Goal: Transaction & Acquisition: Purchase product/service

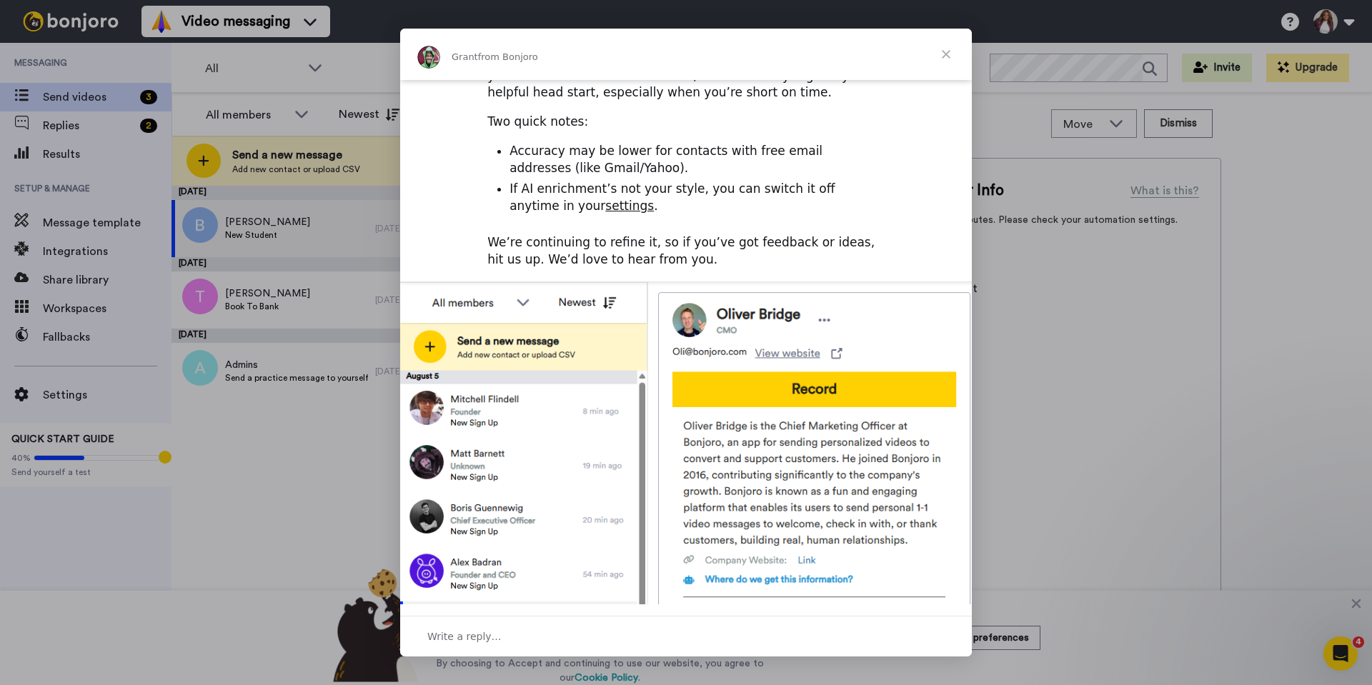
scroll to position [135, 0]
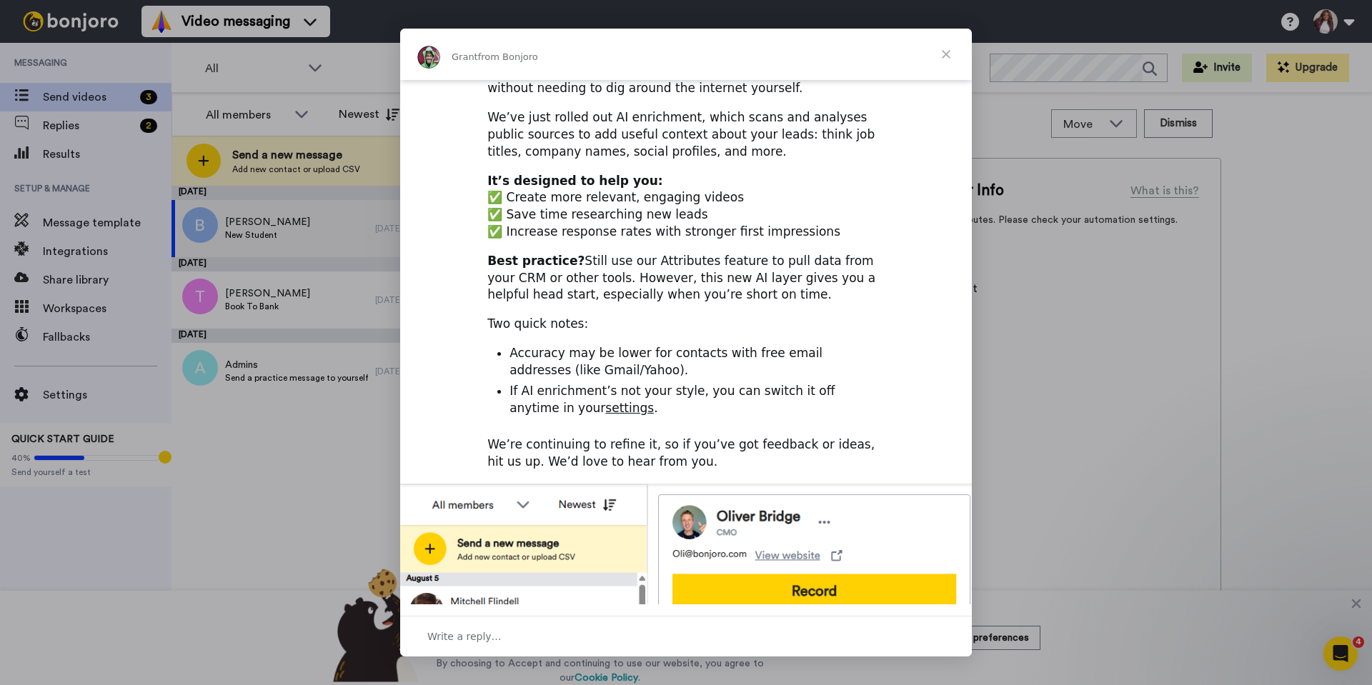
click at [953, 53] on span "Close" at bounding box center [945, 54] width 51 height 51
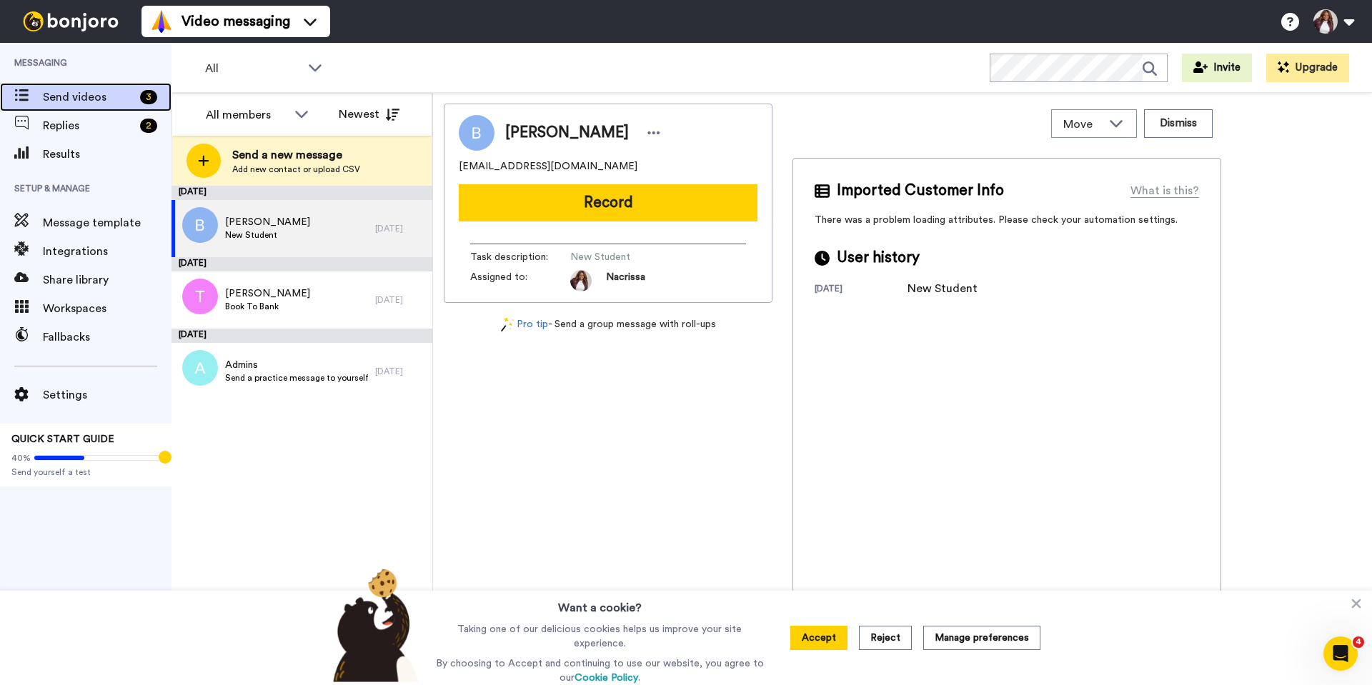
click at [69, 95] on span "Send videos" at bounding box center [88, 97] width 91 height 17
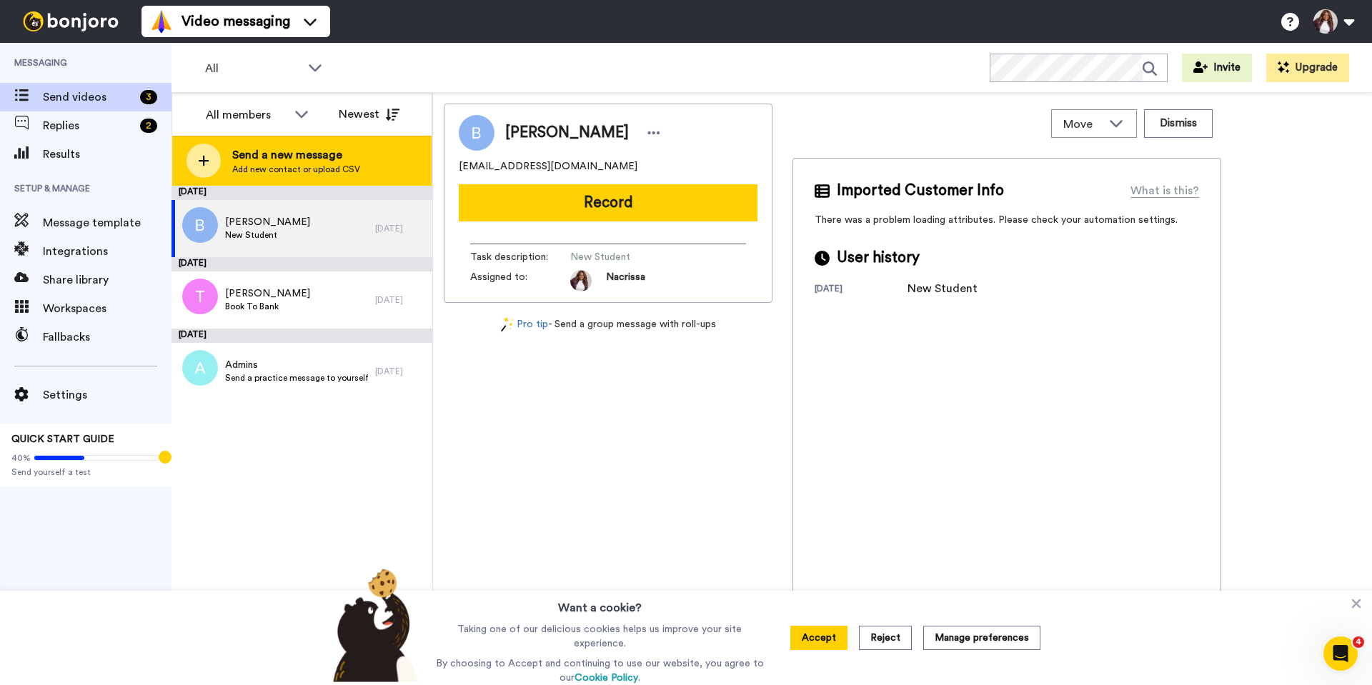
click at [210, 157] on div at bounding box center [204, 161] width 34 height 34
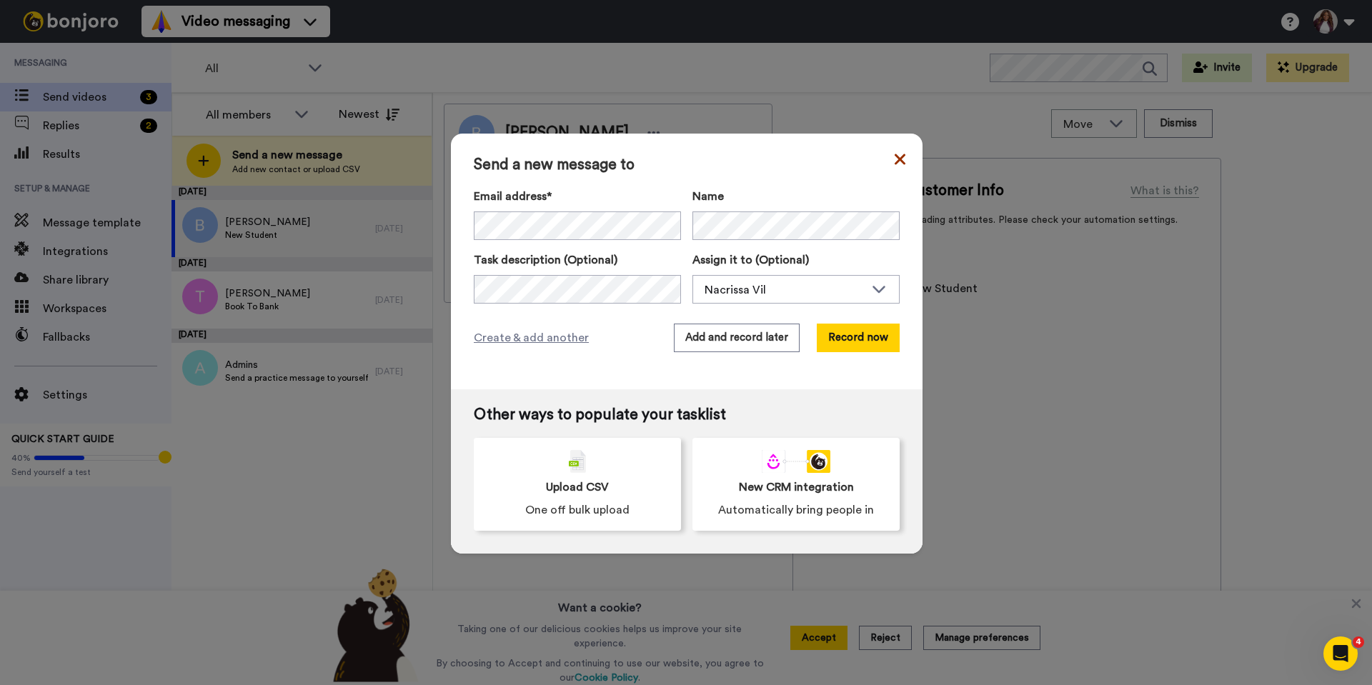
click at [895, 154] on icon at bounding box center [900, 159] width 11 height 17
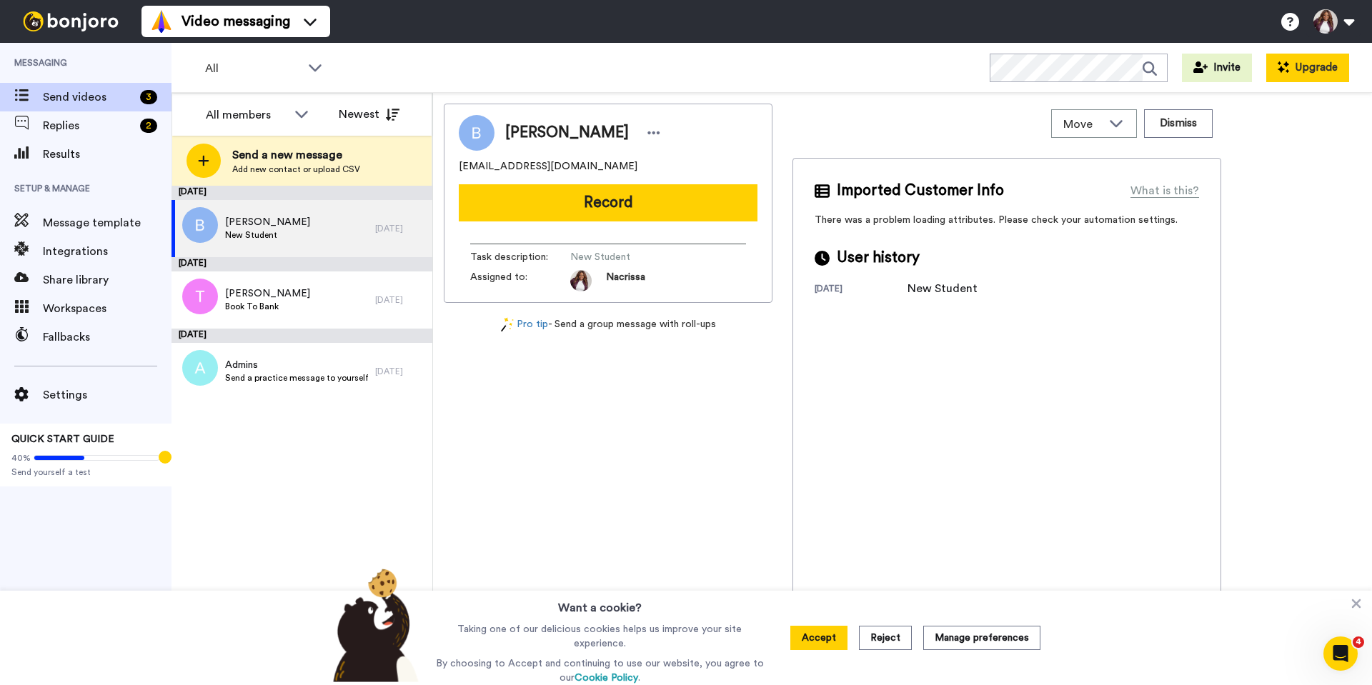
click at [1285, 69] on icon at bounding box center [1281, 69] width 7 height 7
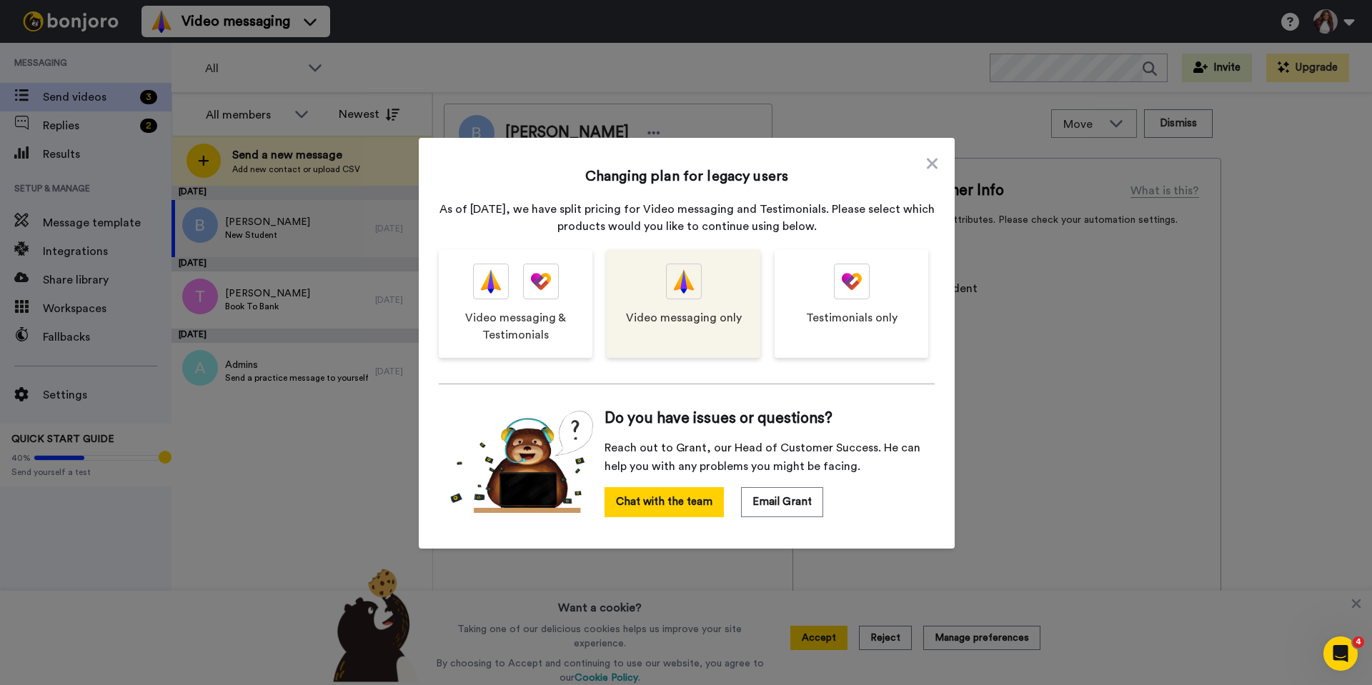
click at [681, 284] on img at bounding box center [684, 281] width 20 height 34
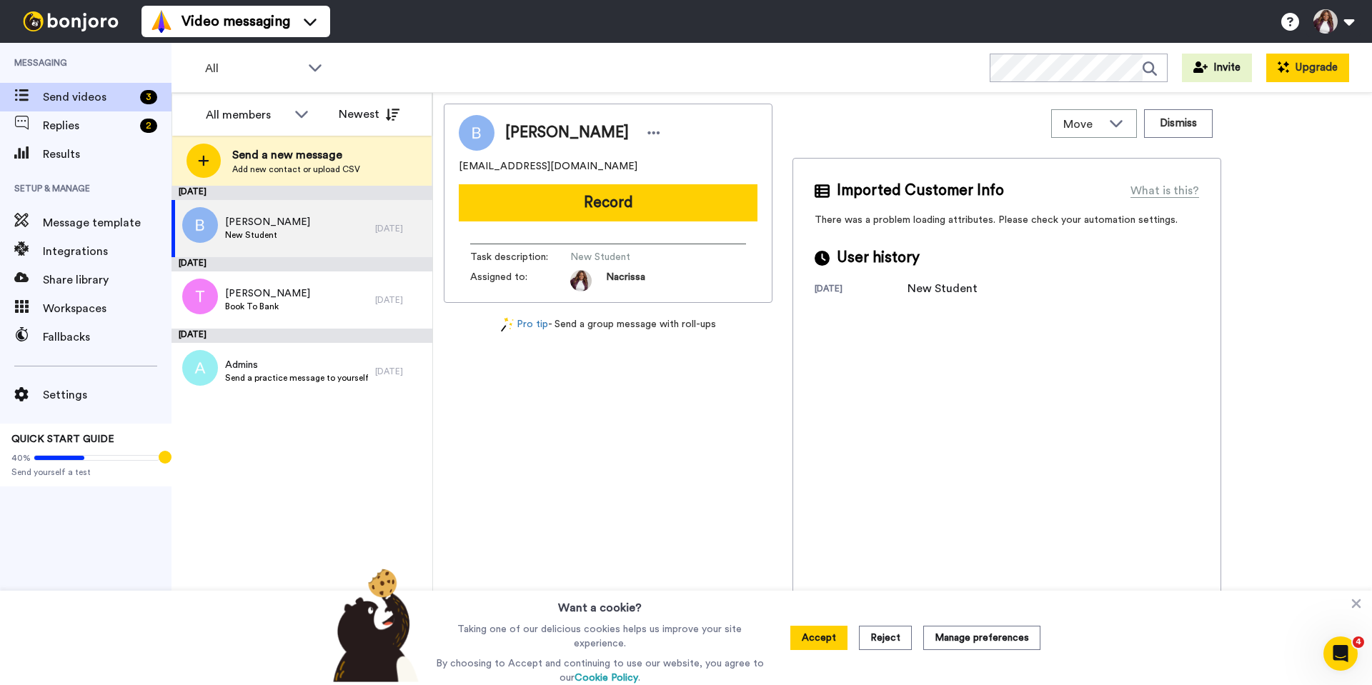
click at [1301, 64] on button "Upgrade" at bounding box center [1307, 68] width 83 height 29
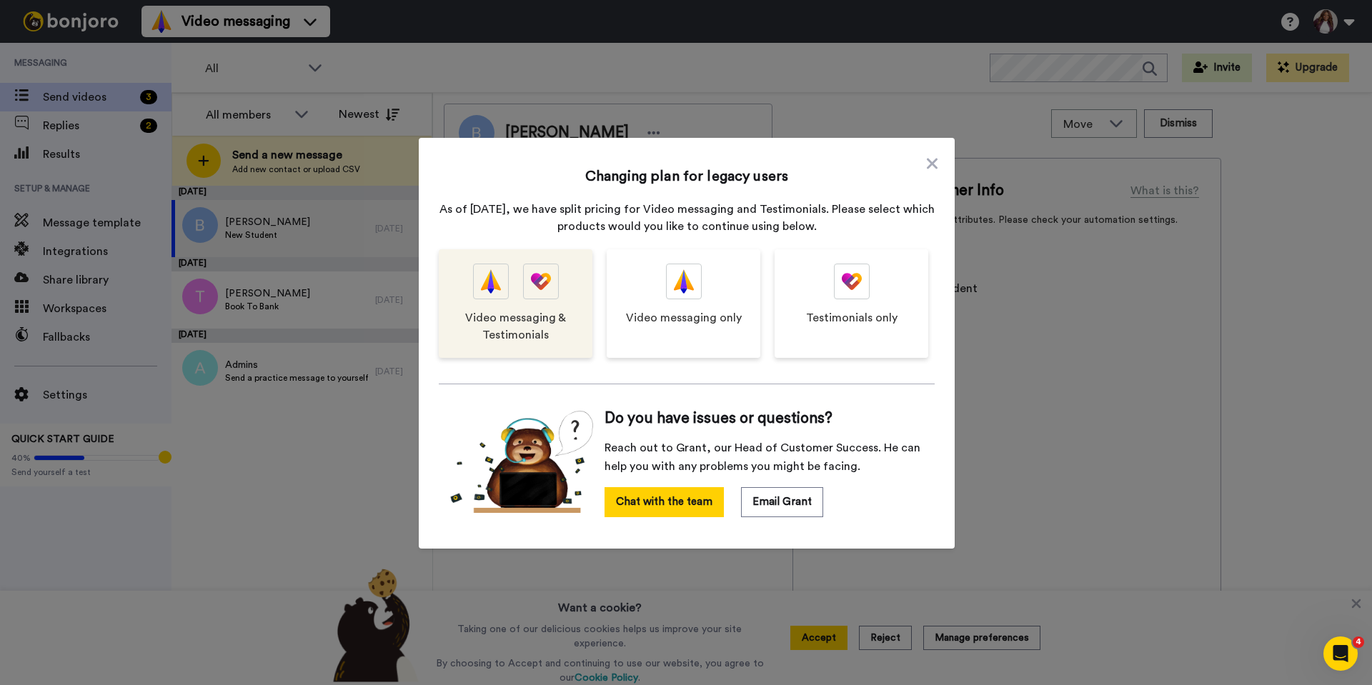
click at [512, 300] on div "Video messaging & Testimonials" at bounding box center [516, 303] width 154 height 109
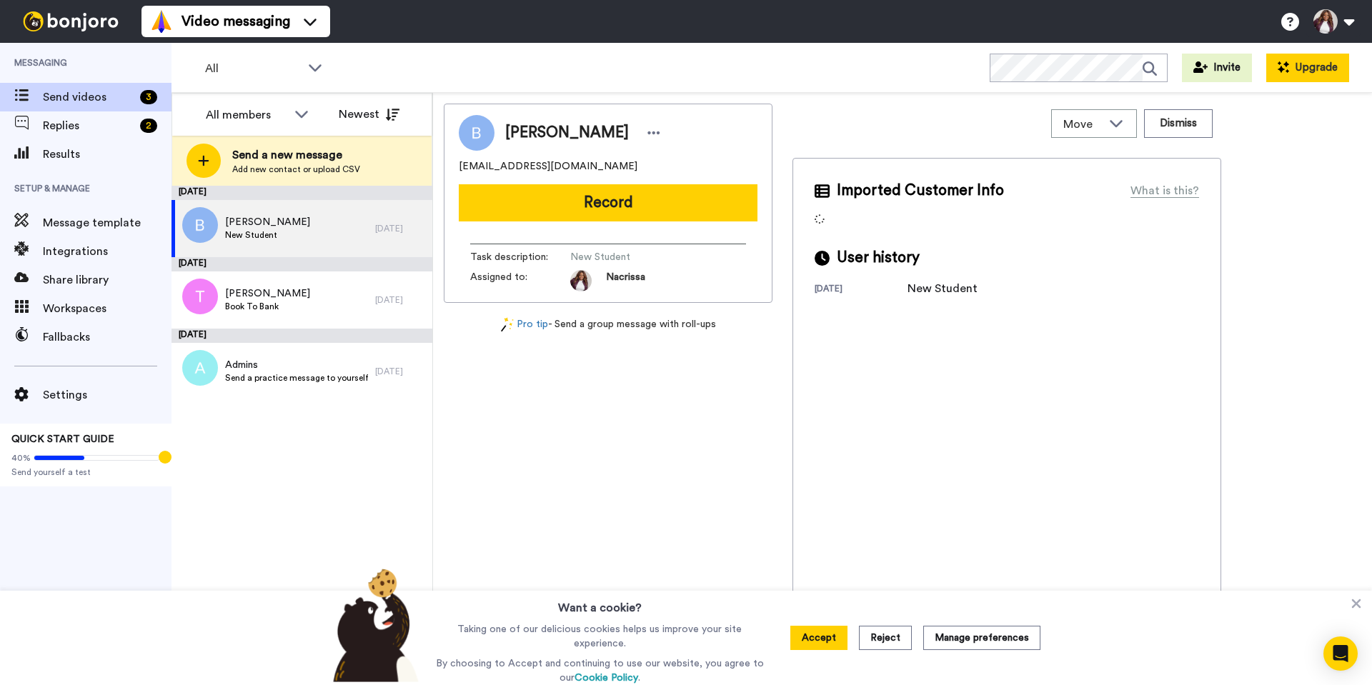
click at [1304, 66] on button "Upgrade" at bounding box center [1307, 68] width 83 height 29
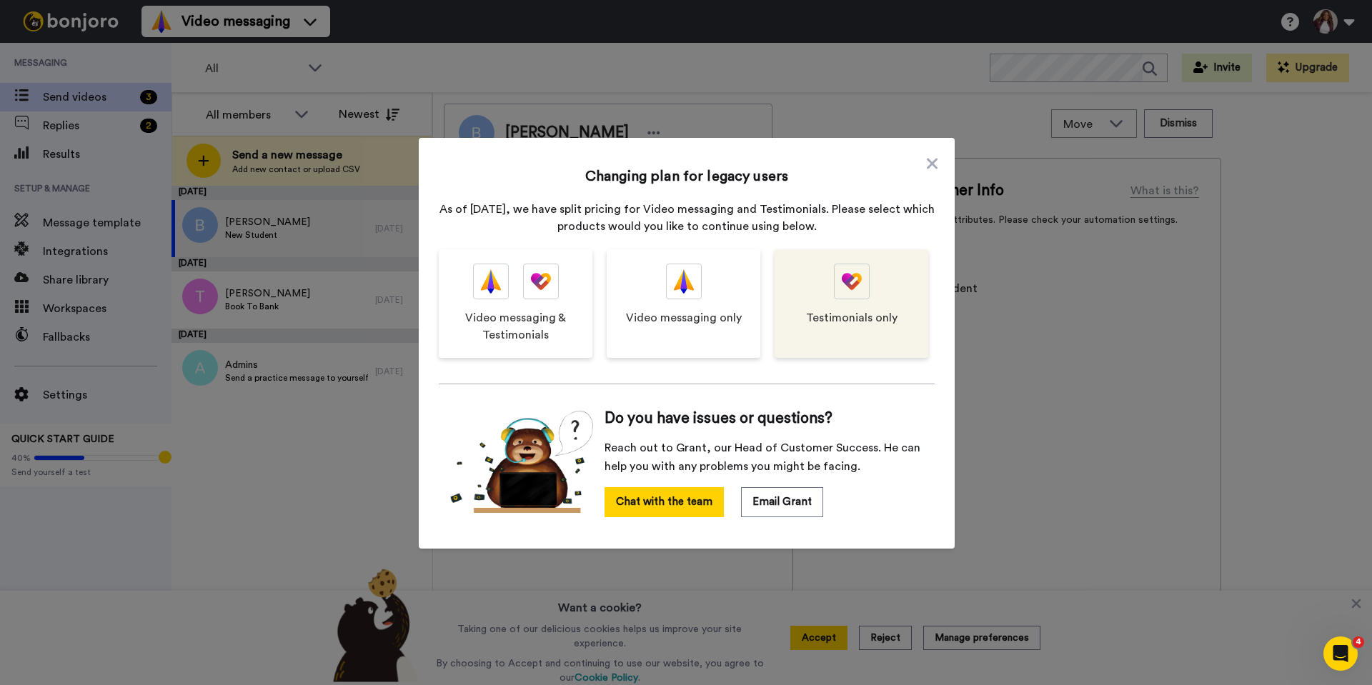
click at [841, 307] on div "Testimonials only" at bounding box center [852, 303] width 154 height 109
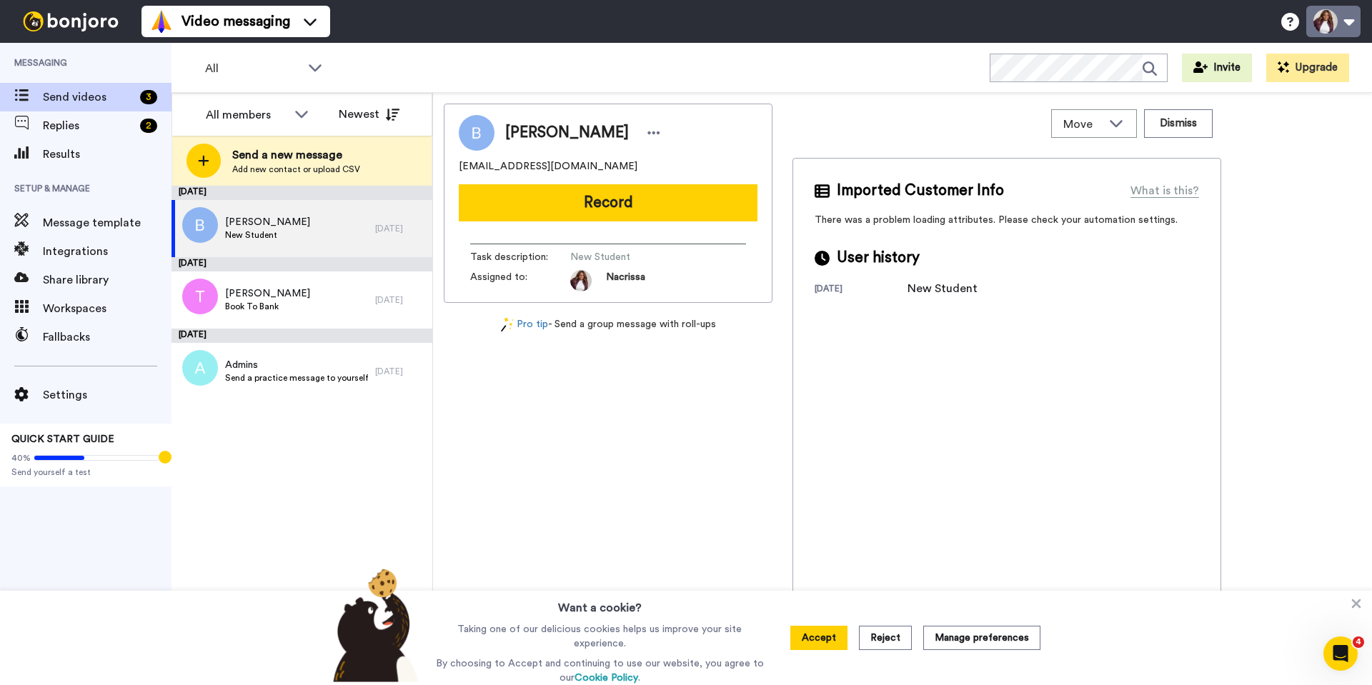
click at [1328, 21] on button at bounding box center [1333, 21] width 54 height 31
click at [1197, 68] on icon at bounding box center [1200, 66] width 14 height 11
click at [1303, 67] on button "Upgrade" at bounding box center [1307, 68] width 83 height 29
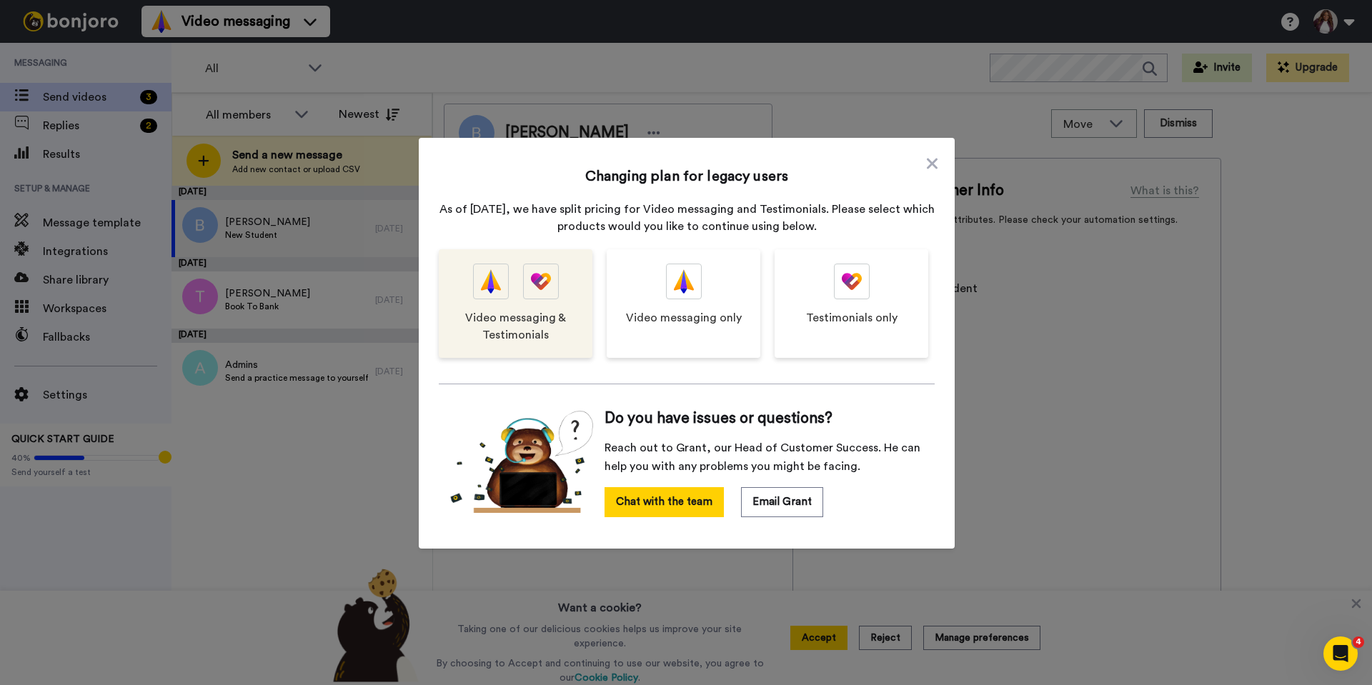
click at [505, 302] on div "Video messaging & Testimonials" at bounding box center [516, 303] width 154 height 109
click at [517, 302] on div "Video messaging & Testimonials" at bounding box center [516, 303] width 154 height 109
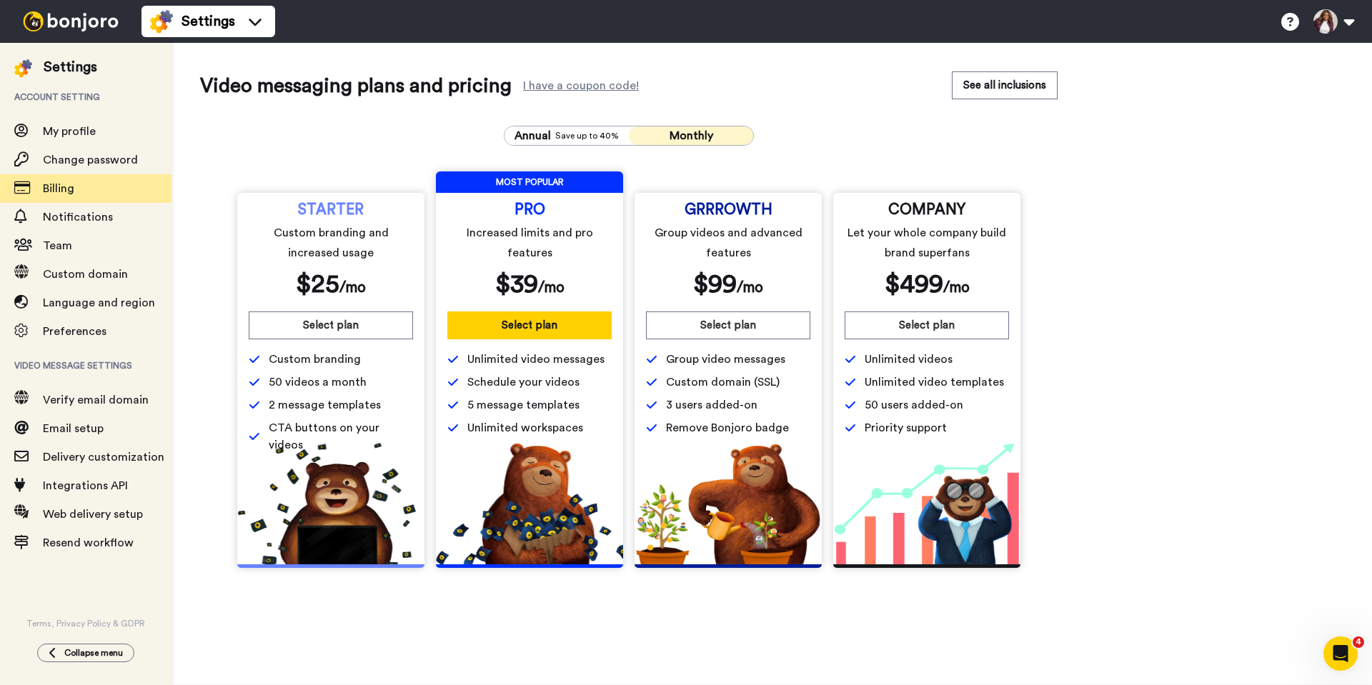
click at [517, 397] on span "5 message templates" at bounding box center [523, 405] width 112 height 17
click at [540, 327] on button "Select plan" at bounding box center [529, 326] width 164 height 28
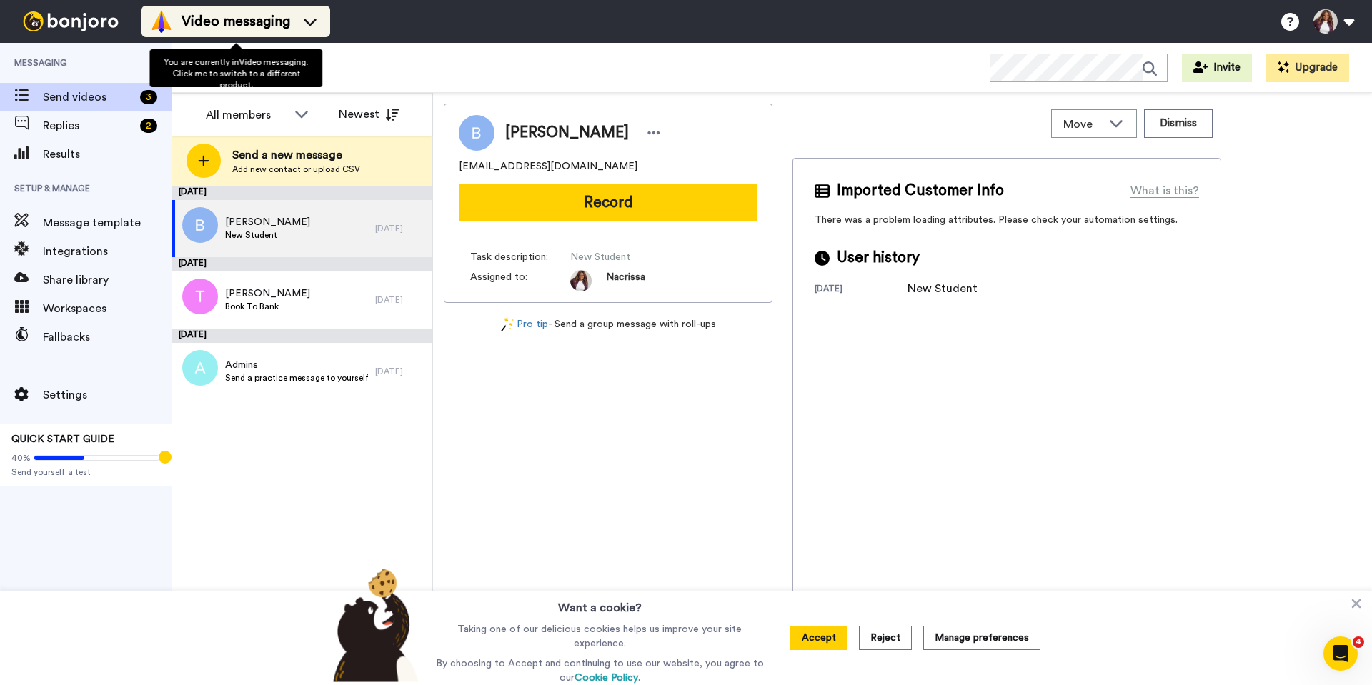
click at [312, 21] on icon at bounding box center [310, 21] width 23 height 14
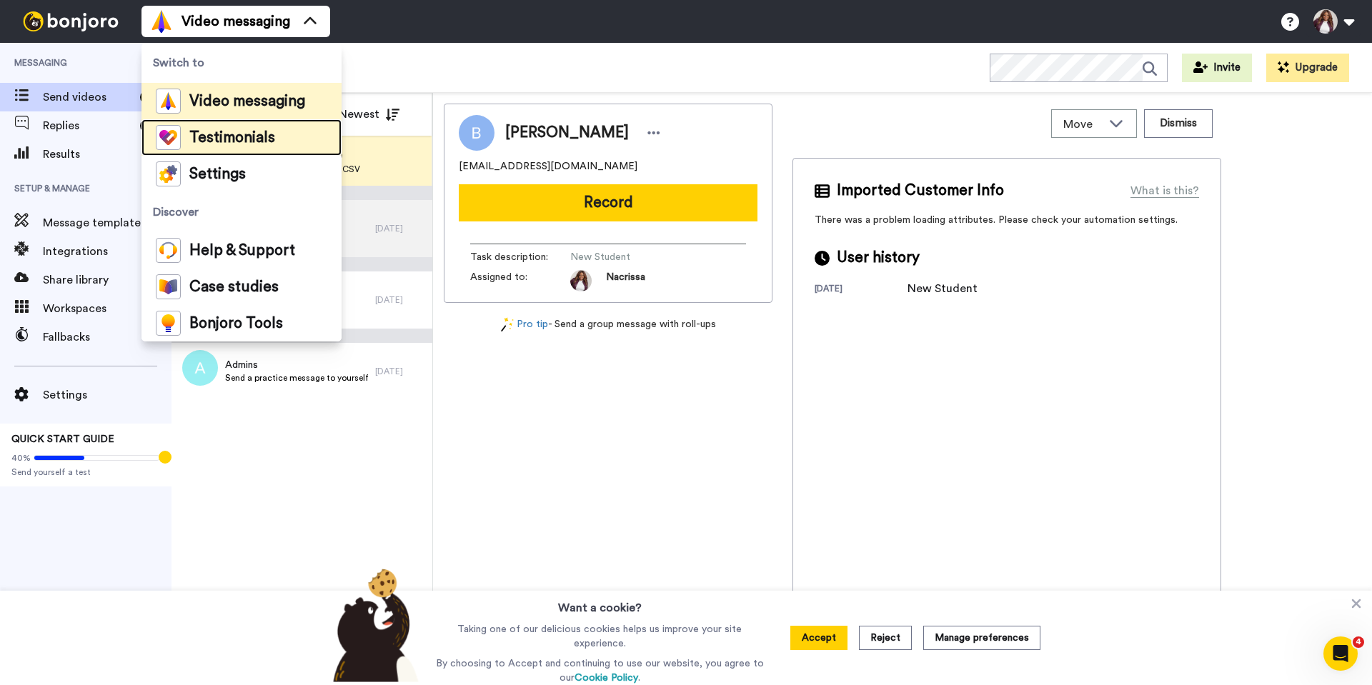
click at [258, 138] on span "Testimonials" at bounding box center [232, 138] width 86 height 14
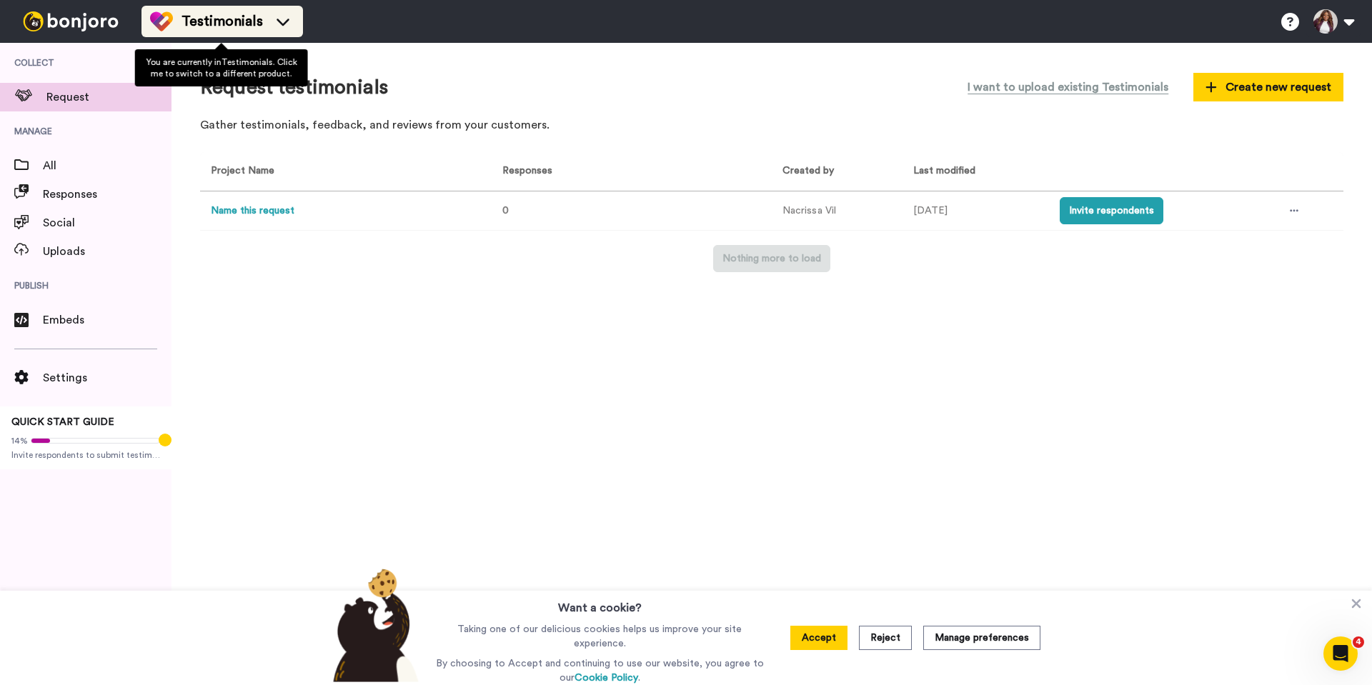
click at [282, 24] on icon at bounding box center [283, 22] width 13 height 7
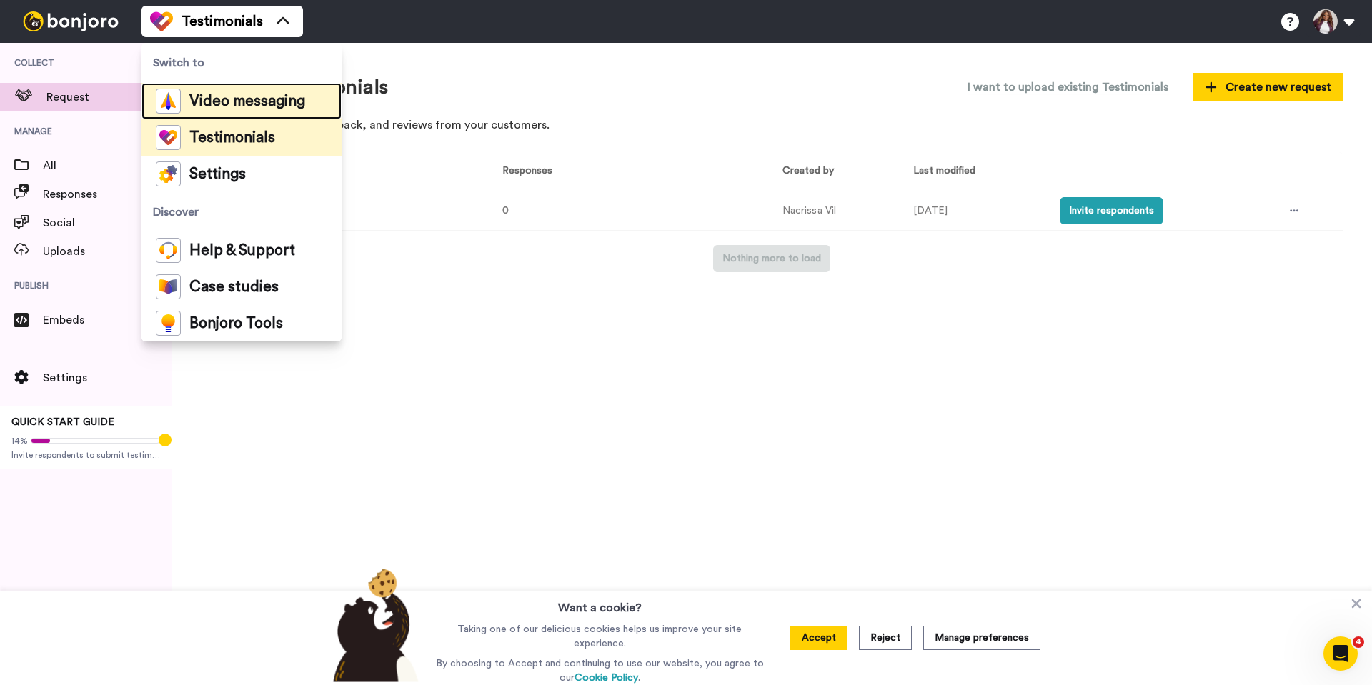
click at [262, 99] on span "Video messaging" at bounding box center [247, 101] width 116 height 14
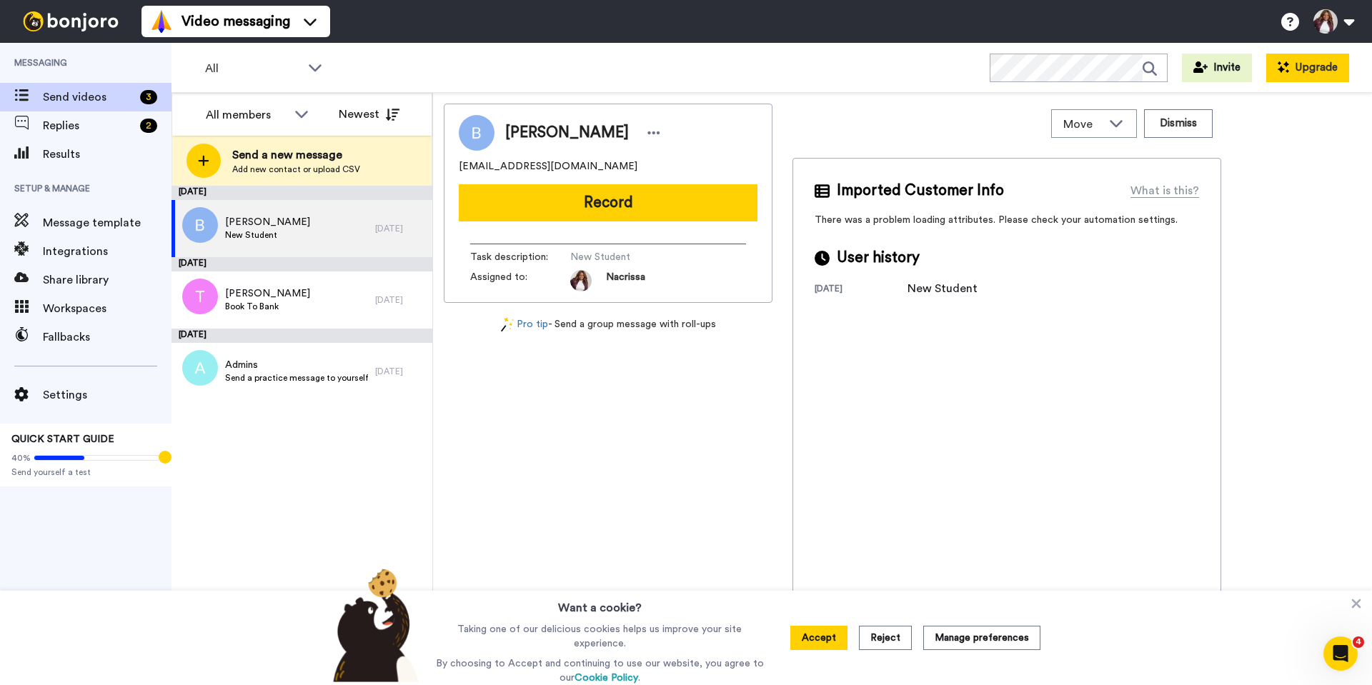
click at [1318, 71] on button "Upgrade" at bounding box center [1307, 68] width 83 height 29
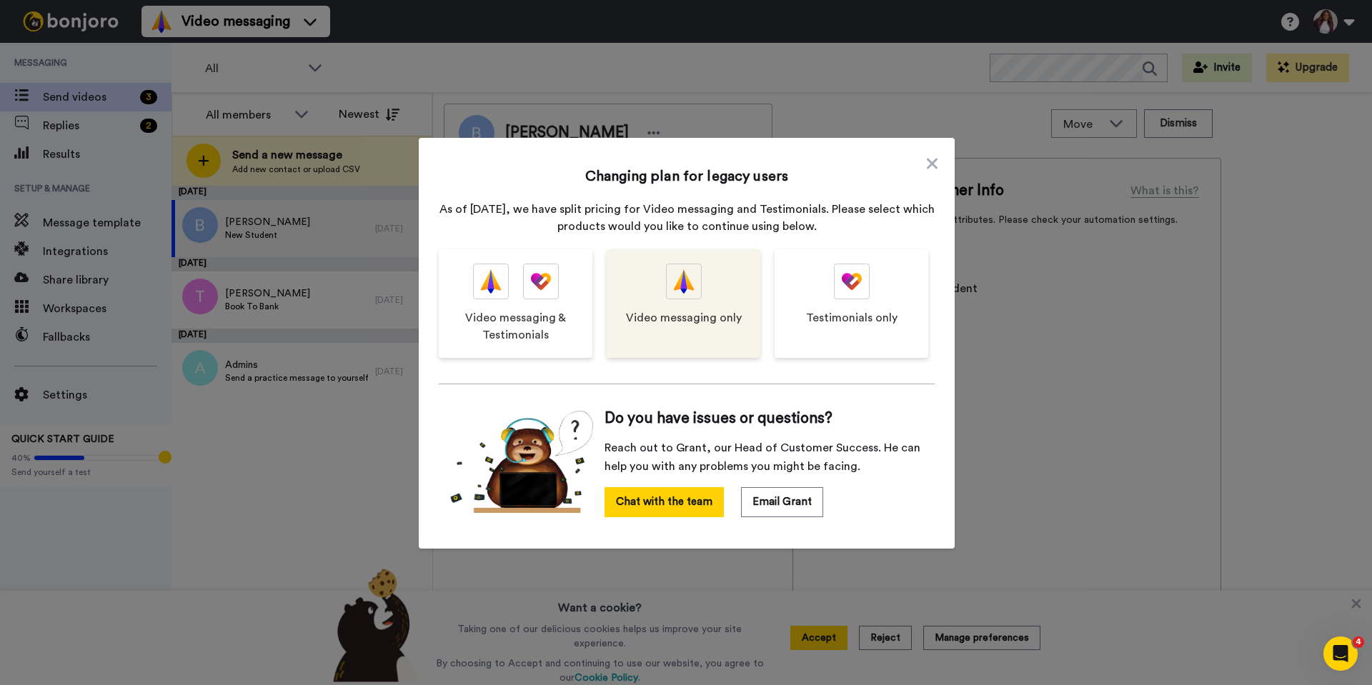
click at [666, 298] on div at bounding box center [684, 282] width 36 height 36
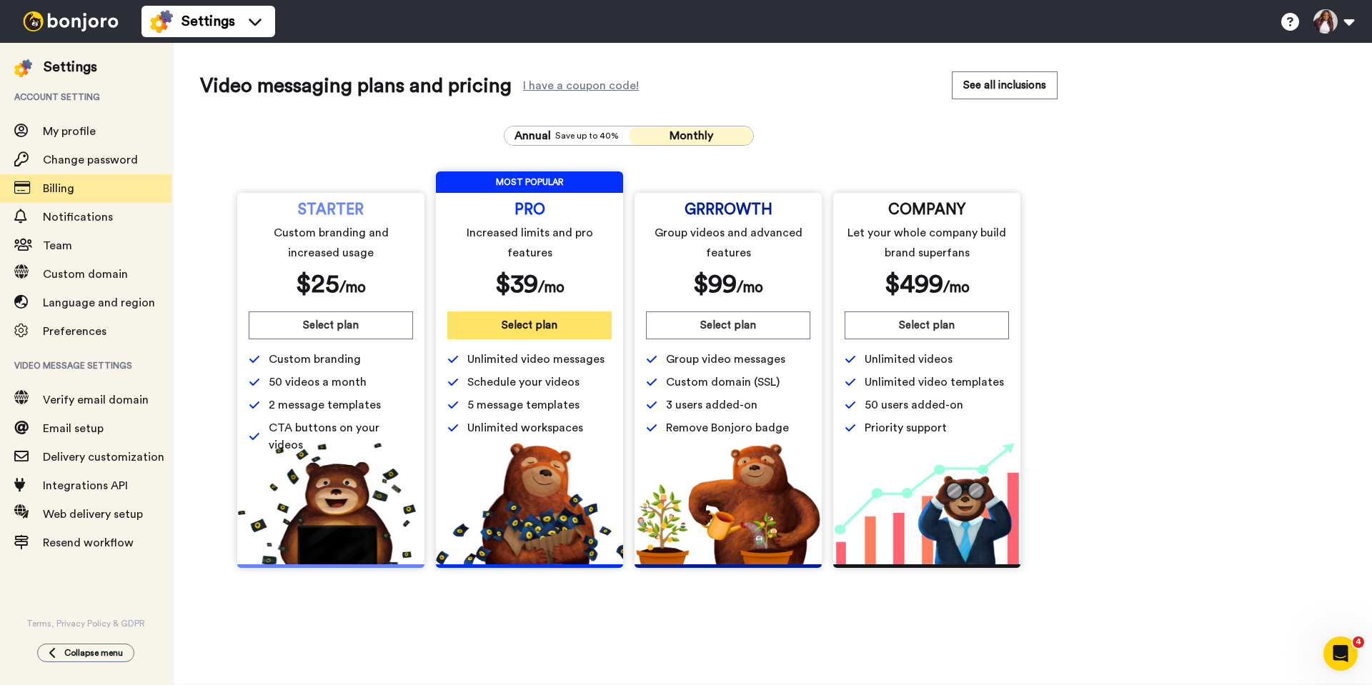
click at [535, 324] on button "Select plan" at bounding box center [529, 326] width 164 height 28
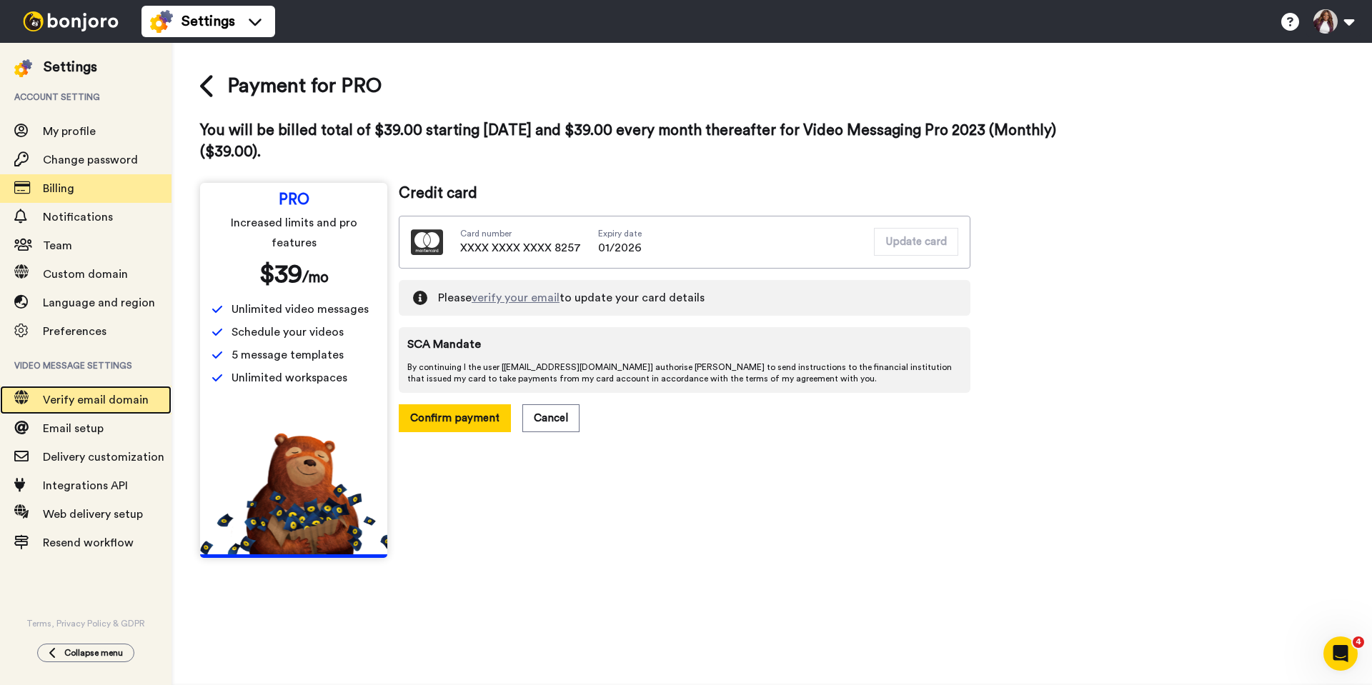
click at [80, 402] on span "Verify email domain" at bounding box center [96, 399] width 106 height 11
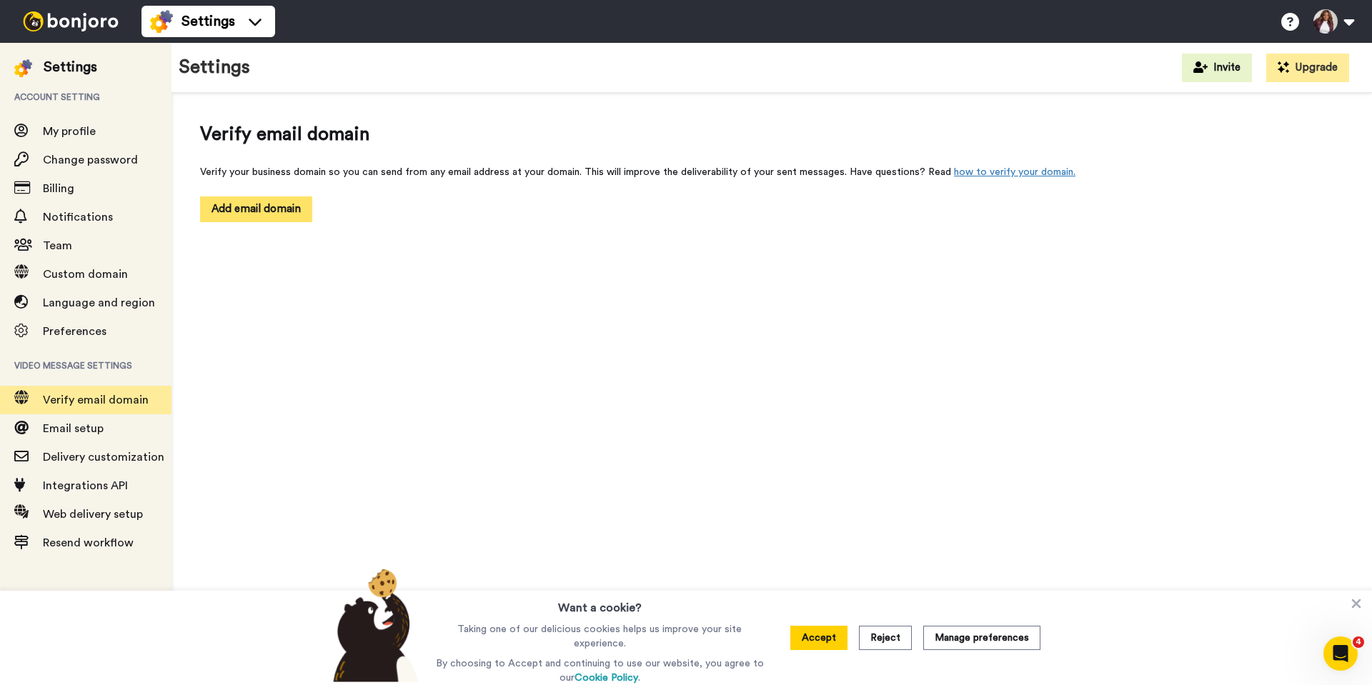
click at [282, 209] on button "Add email domain" at bounding box center [256, 209] width 112 height 25
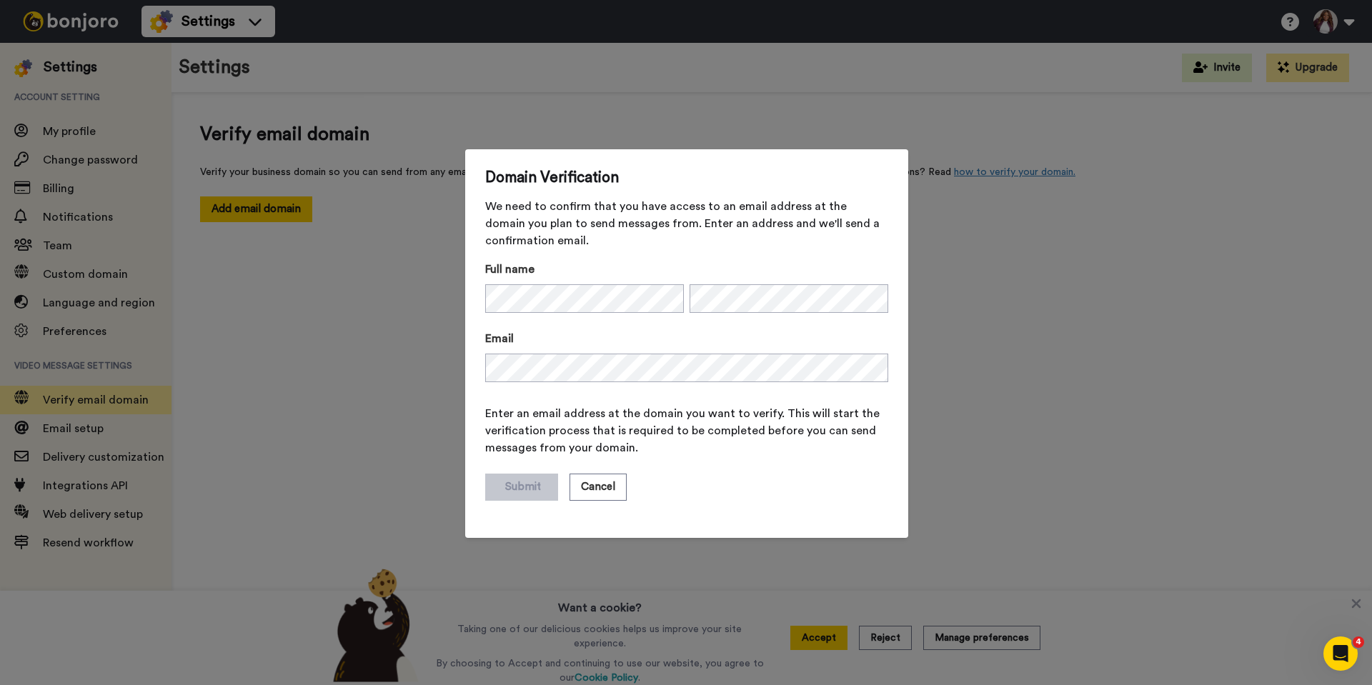
click at [572, 426] on span "Enter an email address at the domain you want to verify. This will start the ve…" at bounding box center [686, 430] width 403 height 51
click at [510, 485] on button "Submit" at bounding box center [521, 487] width 73 height 27
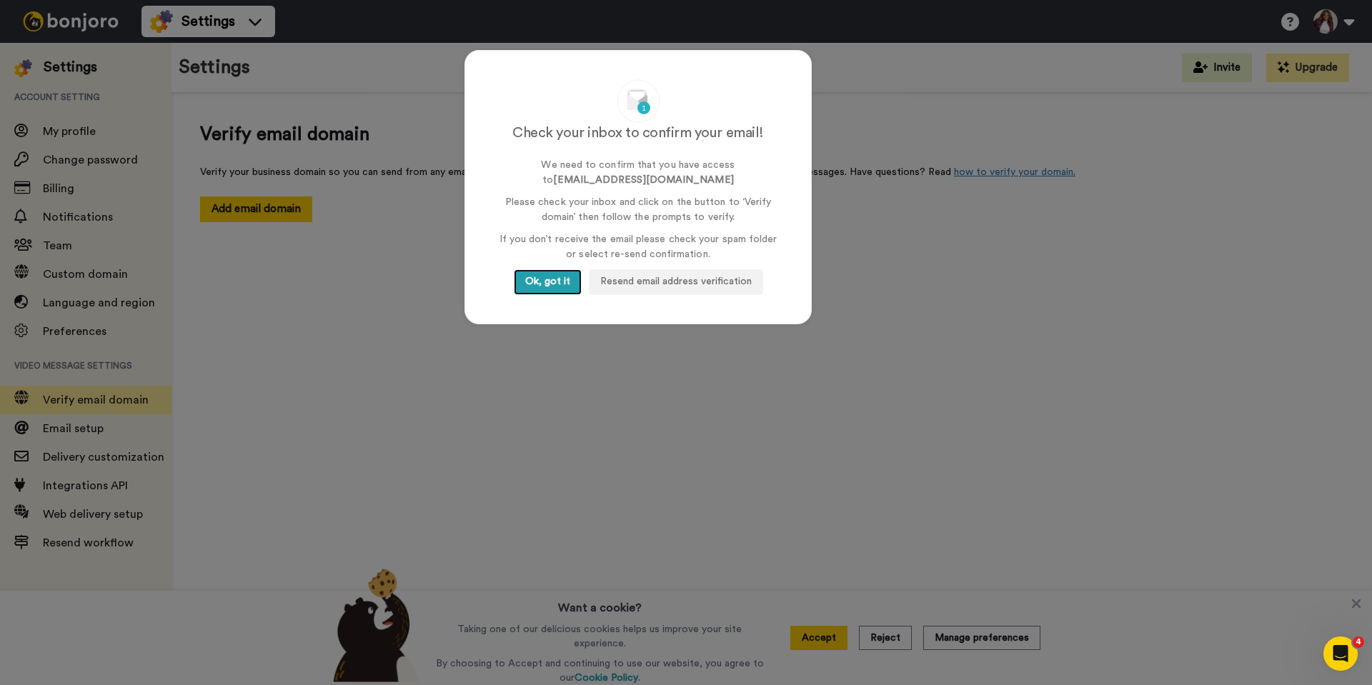
click at [537, 278] on button "Ok, got it" at bounding box center [548, 282] width 68 height 26
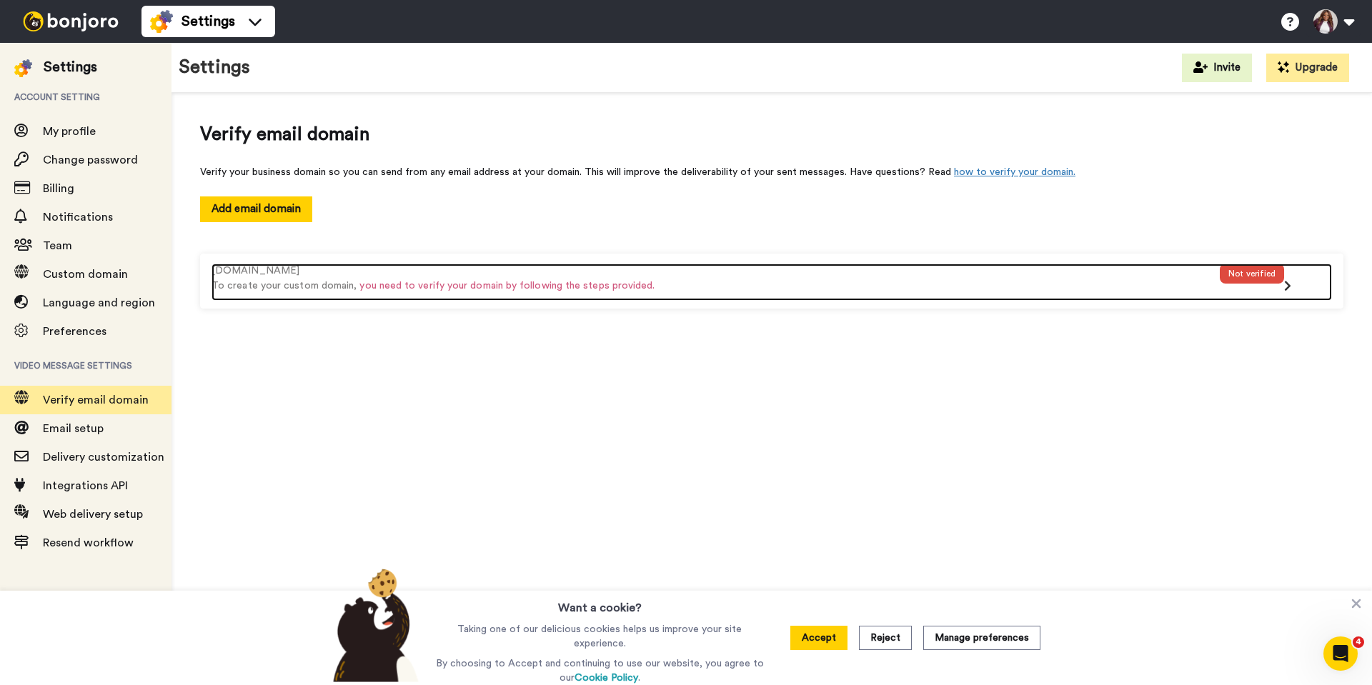
click at [1288, 284] on icon at bounding box center [1287, 285] width 7 height 11
